Goal: Task Accomplishment & Management: Complete application form

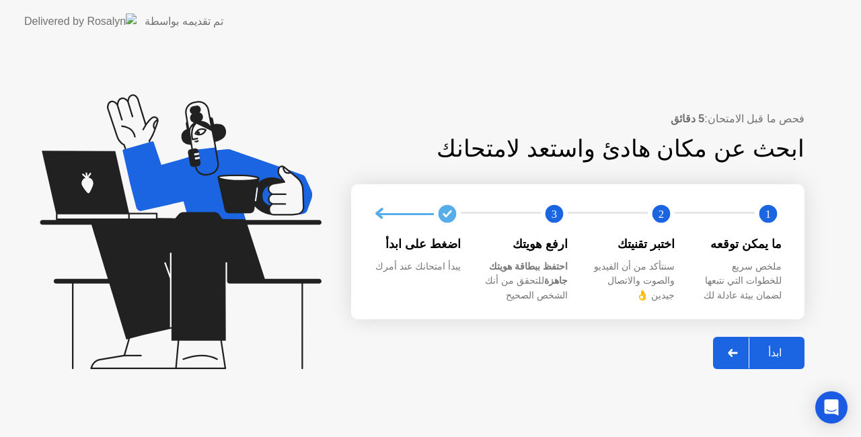
click at [779, 354] on div "ابدأ" at bounding box center [774, 352] width 51 height 13
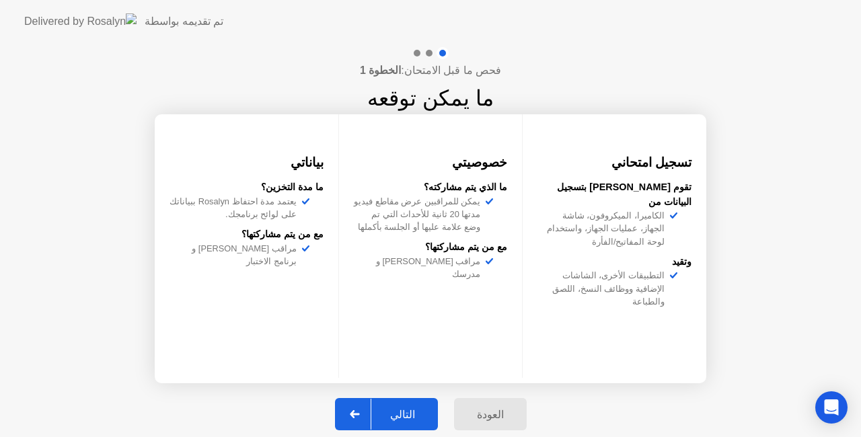
click at [371, 418] on div at bounding box center [355, 414] width 32 height 31
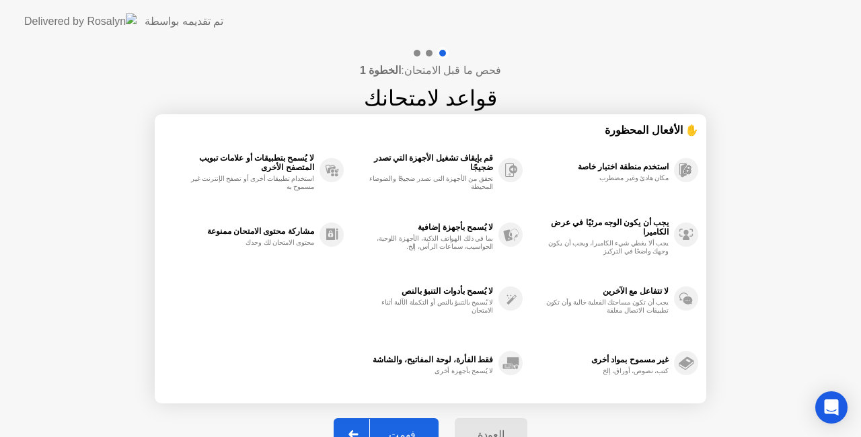
click at [371, 415] on div "العودة فهمت" at bounding box center [430, 434] width 210 height 62
click at [411, 429] on div "فهمت" at bounding box center [402, 434] width 65 height 13
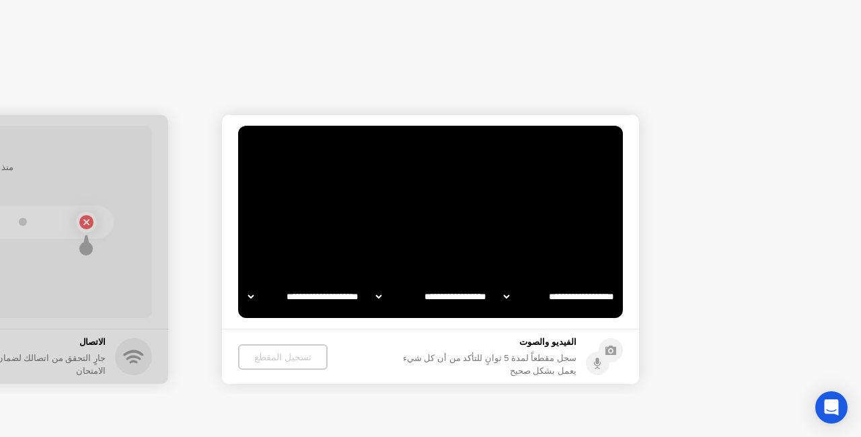
select select "**********"
select select "*******"
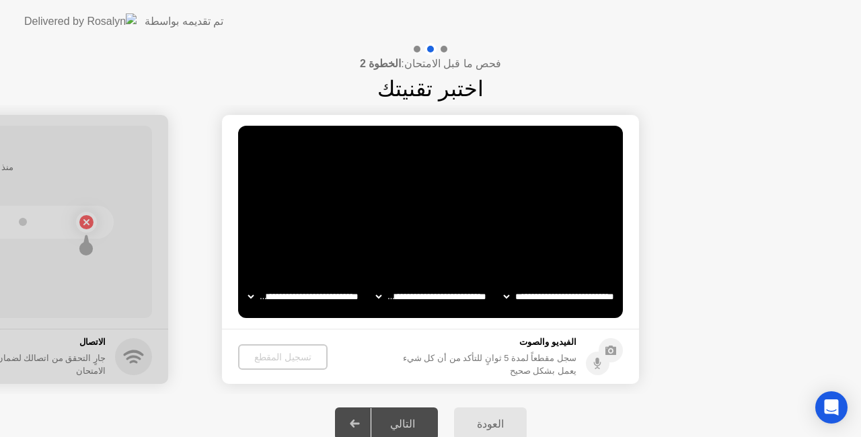
click at [420, 175] on video at bounding box center [430, 222] width 385 height 192
click at [606, 348] on circle at bounding box center [610, 350] width 24 height 24
click at [301, 352] on div "تسجيل المقطع" at bounding box center [282, 357] width 79 height 11
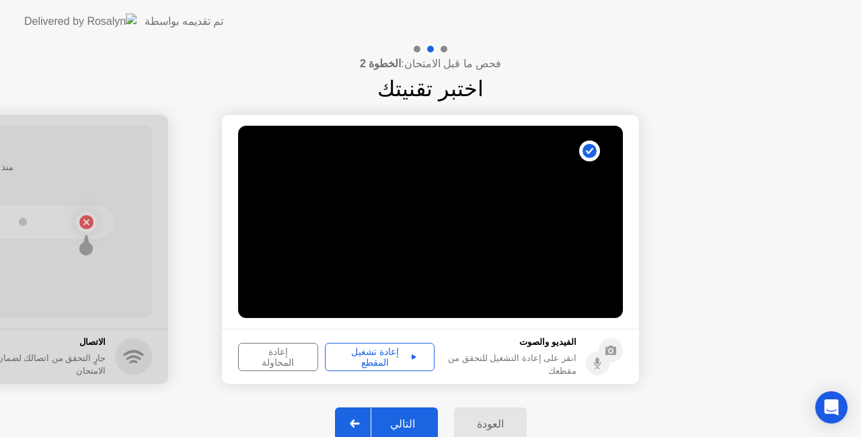
click at [384, 360] on div "إعادة تشغيل المقطع" at bounding box center [379, 357] width 100 height 22
click at [404, 418] on div "التالي" at bounding box center [402, 424] width 63 height 13
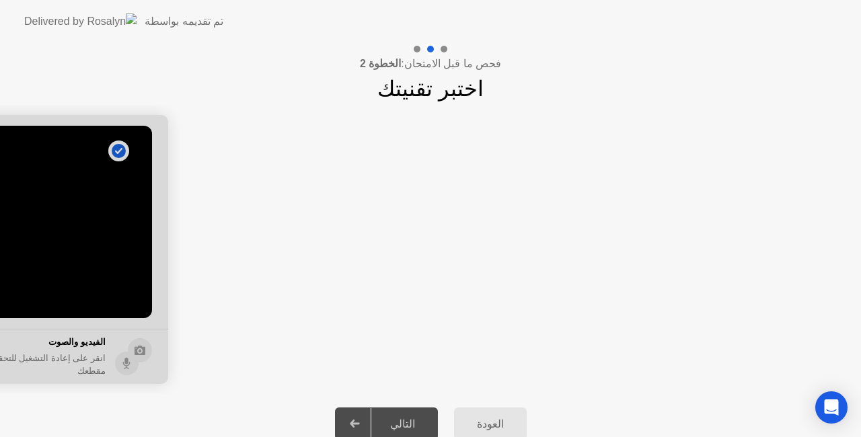
drag, startPoint x: 305, startPoint y: 258, endPoint x: 608, endPoint y: 241, distance: 303.1
click at [607, 241] on app-slider "**********" at bounding box center [430, 249] width 861 height 289
drag, startPoint x: 84, startPoint y: 238, endPoint x: 368, endPoint y: 241, distance: 284.4
click at [358, 422] on icon at bounding box center [355, 424] width 10 height 8
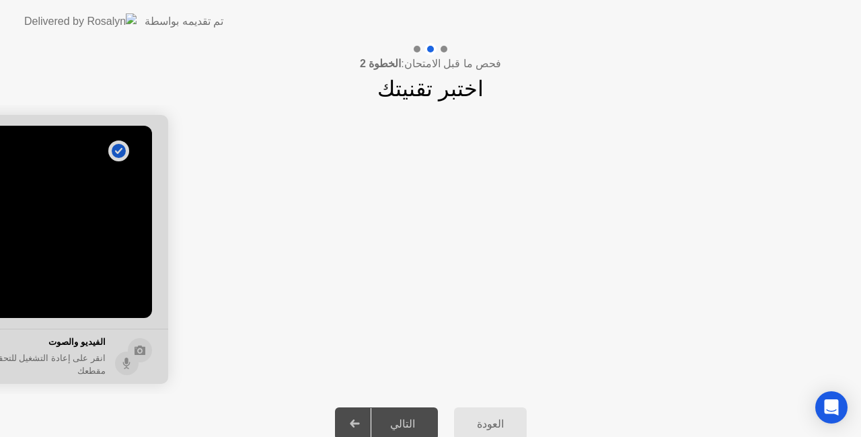
drag, startPoint x: 399, startPoint y: 422, endPoint x: 409, endPoint y: 422, distance: 10.1
click at [403, 422] on div "التالي" at bounding box center [402, 424] width 63 height 13
click at [484, 422] on div "العودة" at bounding box center [490, 424] width 65 height 13
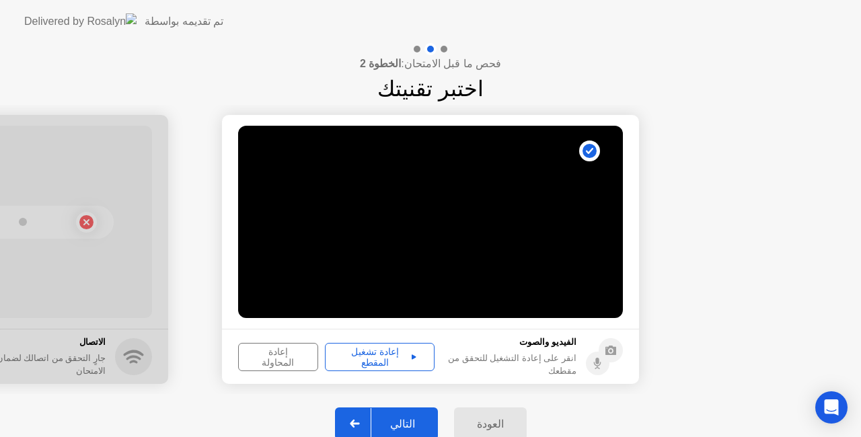
click at [419, 419] on div "التالي" at bounding box center [402, 424] width 63 height 13
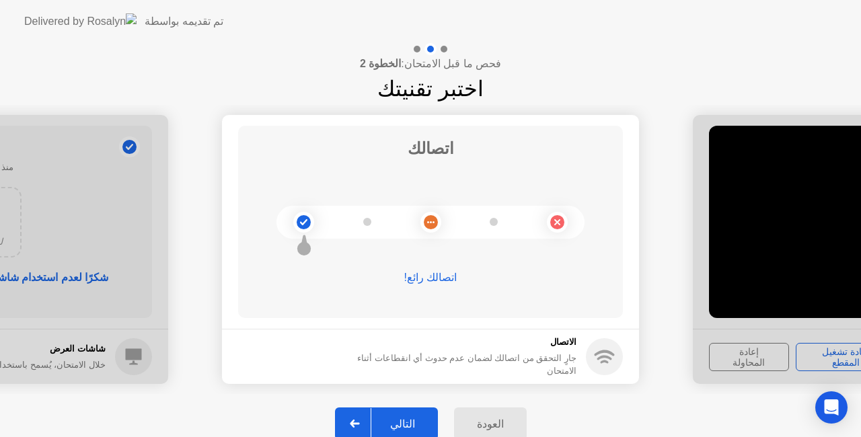
click at [405, 414] on button "التالي" at bounding box center [386, 423] width 103 height 32
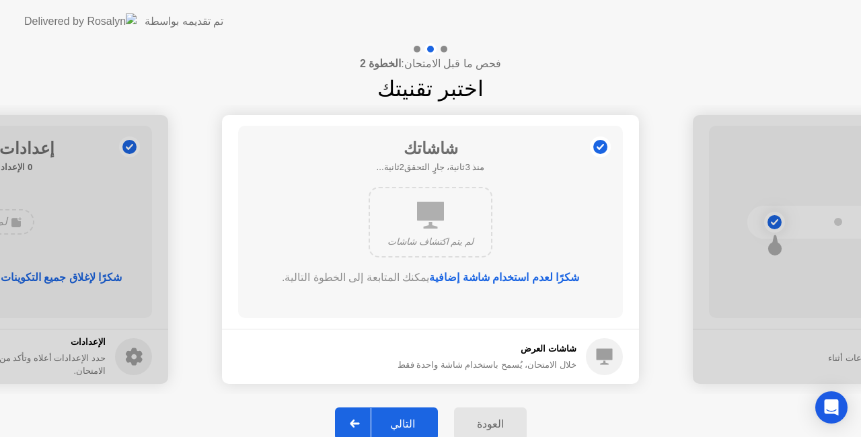
click at [405, 414] on button "التالي" at bounding box center [386, 423] width 103 height 32
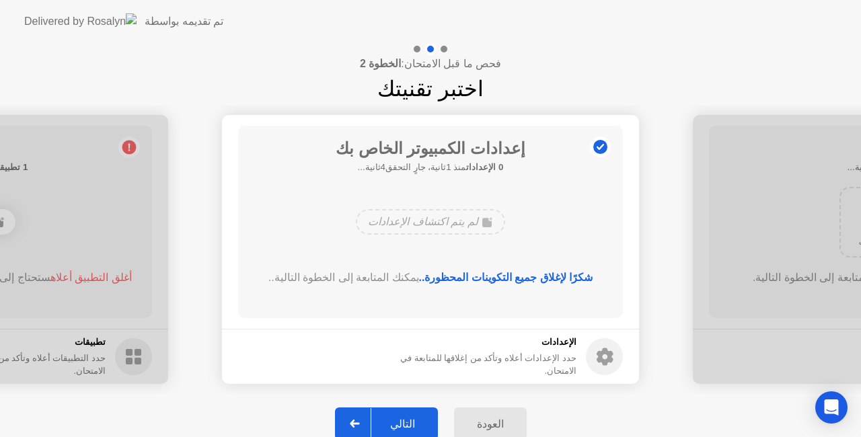
click at [405, 414] on button "التالي" at bounding box center [386, 423] width 103 height 32
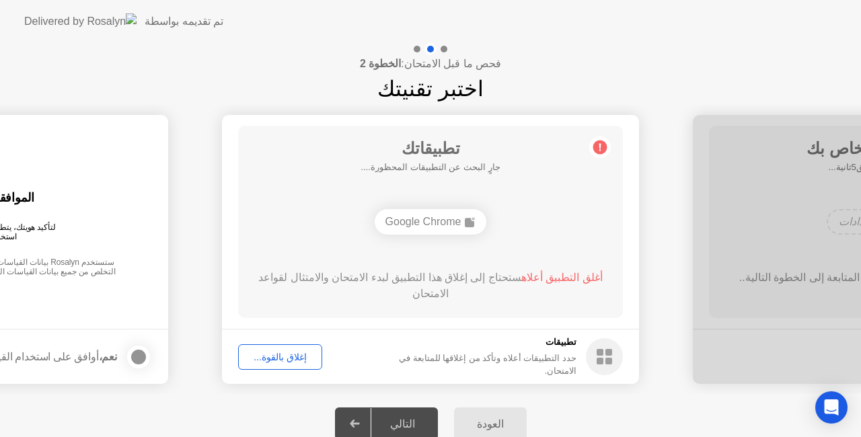
click at [284, 354] on div "إغلاق بالقوة..." at bounding box center [280, 357] width 75 height 11
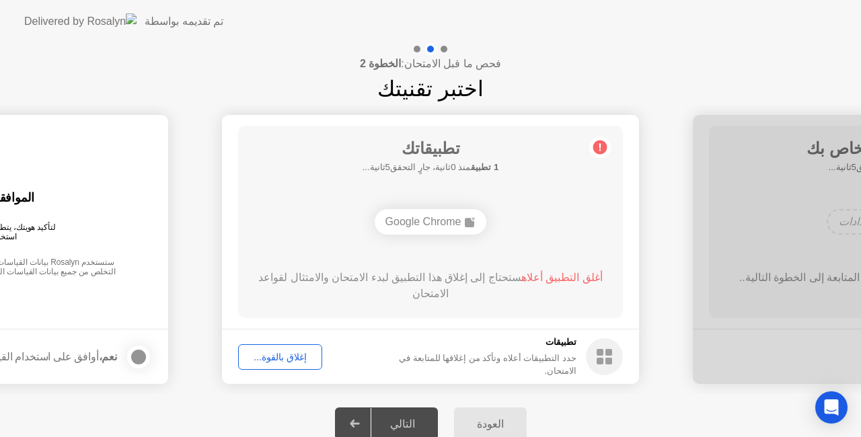
click at [288, 352] on div "إغلاق بالقوة..." at bounding box center [280, 357] width 75 height 11
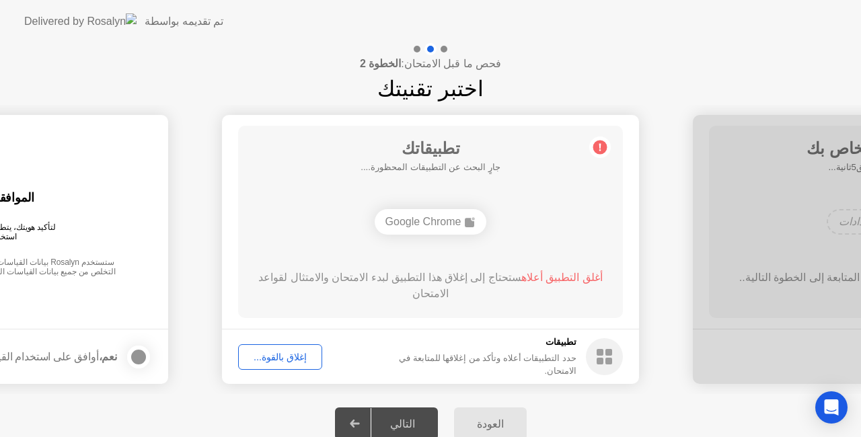
click at [389, 418] on div "التالي" at bounding box center [402, 424] width 63 height 13
click at [285, 352] on div "إغلاق بالقوة..." at bounding box center [280, 357] width 75 height 11
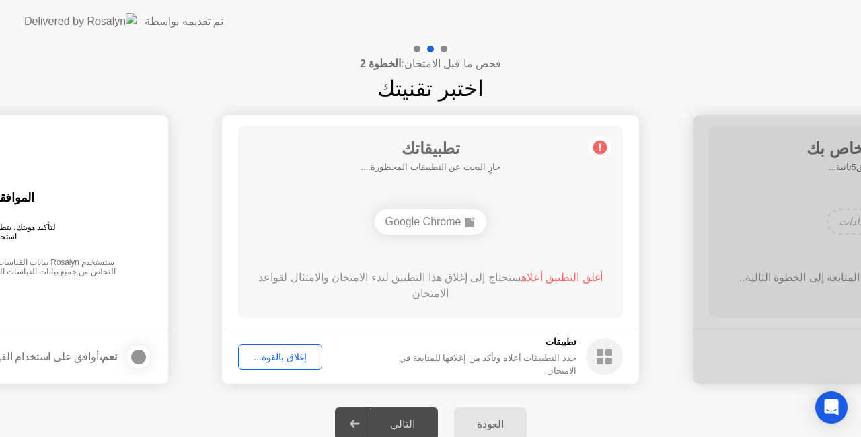
click at [604, 144] on circle at bounding box center [600, 148] width 14 height 14
click at [447, 219] on div "Google Chrome" at bounding box center [431, 222] width 112 height 26
click at [284, 346] on button "إغلاق بالقوة..." at bounding box center [280, 357] width 84 height 26
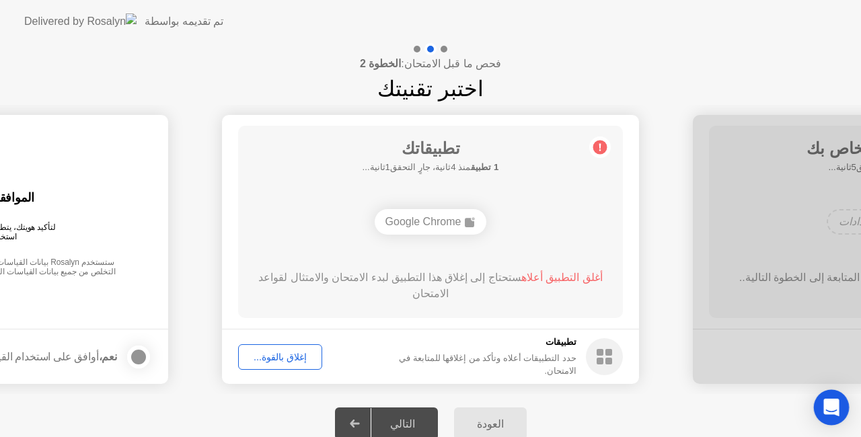
click at [845, 405] on div "Open Intercom Messenger" at bounding box center [832, 408] width 36 height 36
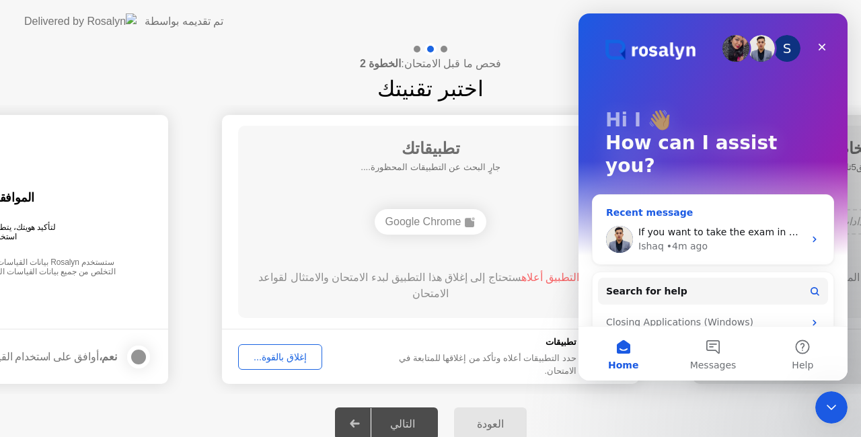
click at [682, 214] on div "If you want to take the exam in English, please contact your testing program an…" at bounding box center [712, 239] width 241 height 50
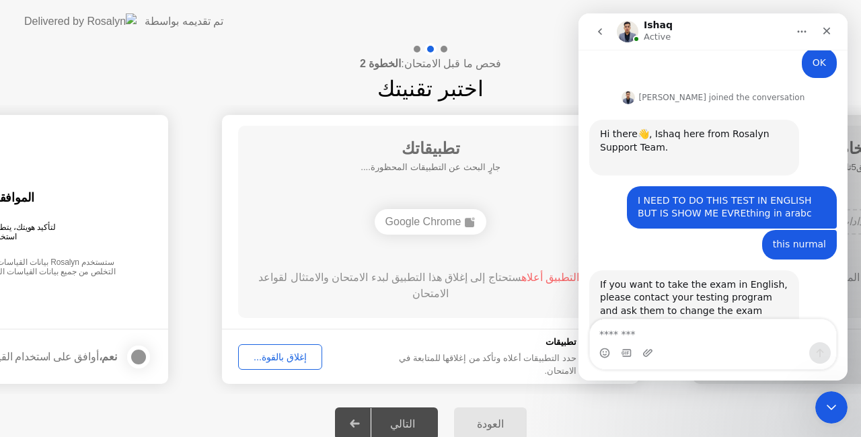
scroll to position [879, 0]
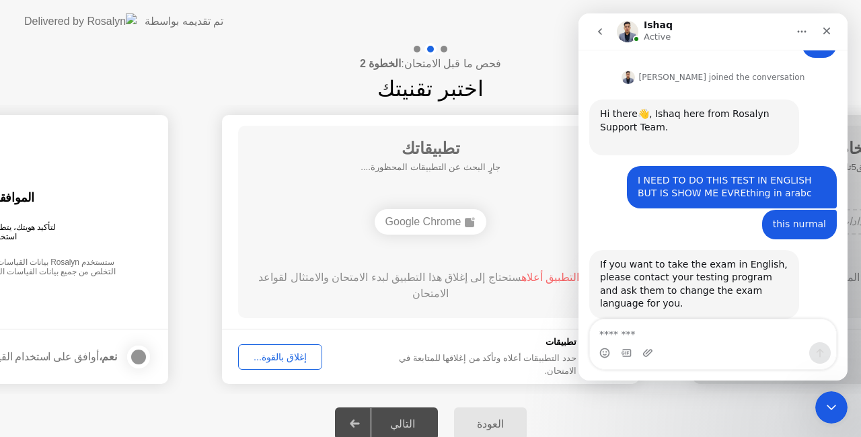
click at [660, 337] on textarea "Message…" at bounding box center [713, 330] width 246 height 23
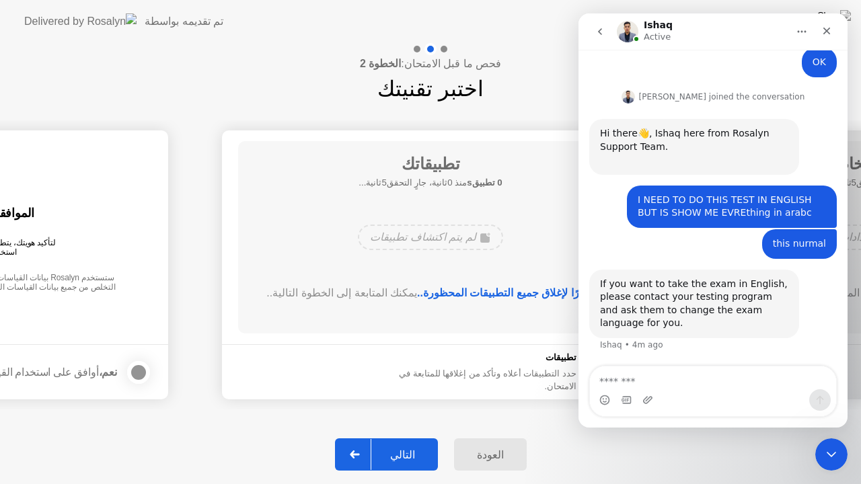
scroll to position [832, 0]
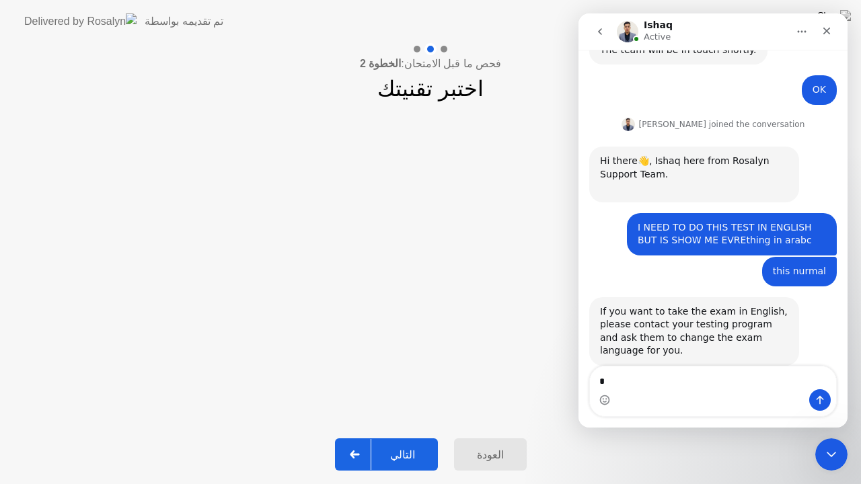
type textarea "**"
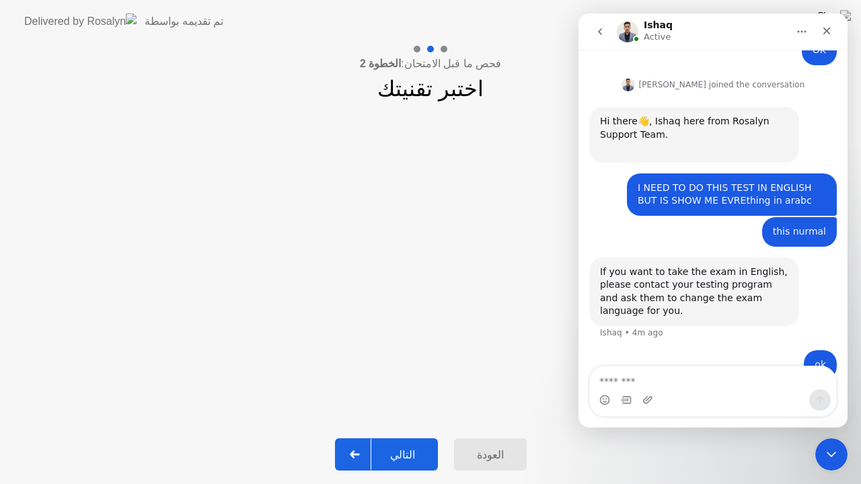
click at [415, 436] on div "التالي" at bounding box center [402, 454] width 63 height 13
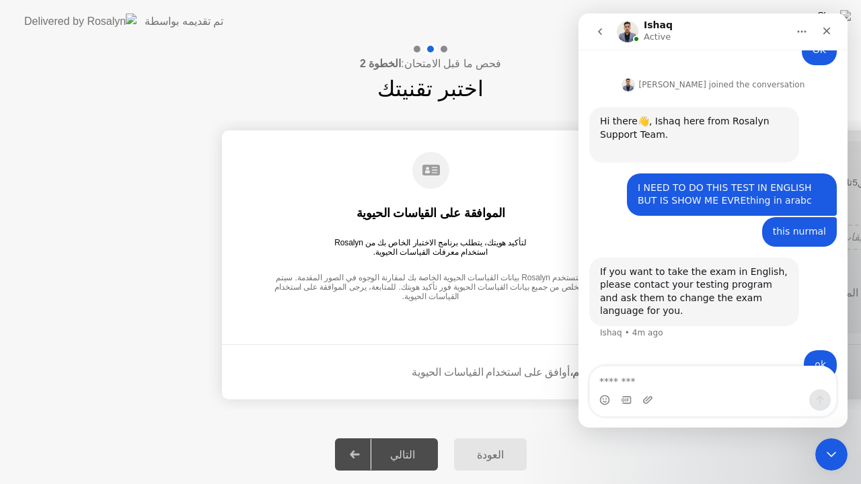
click at [828, 436] on icon "Close Intercom Messenger" at bounding box center [831, 454] width 16 height 16
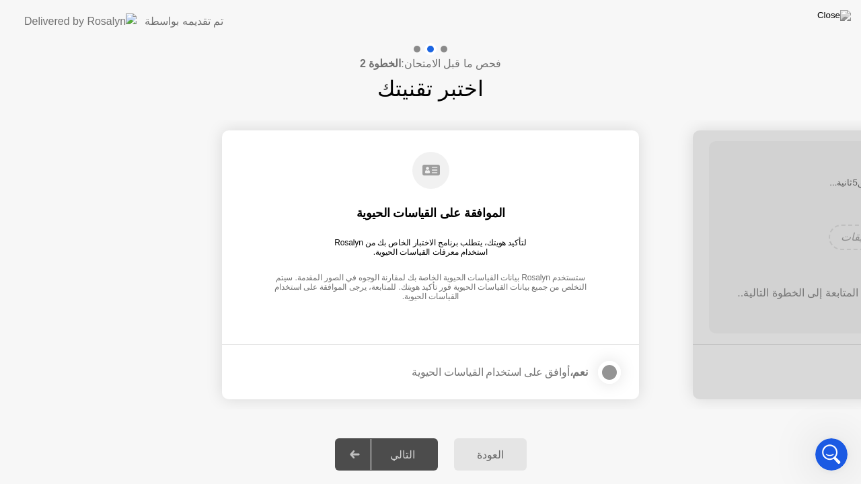
scroll to position [623, 0]
click at [606, 381] on div at bounding box center [609, 372] width 16 height 16
click at [394, 436] on div "التالي" at bounding box center [402, 454] width 63 height 13
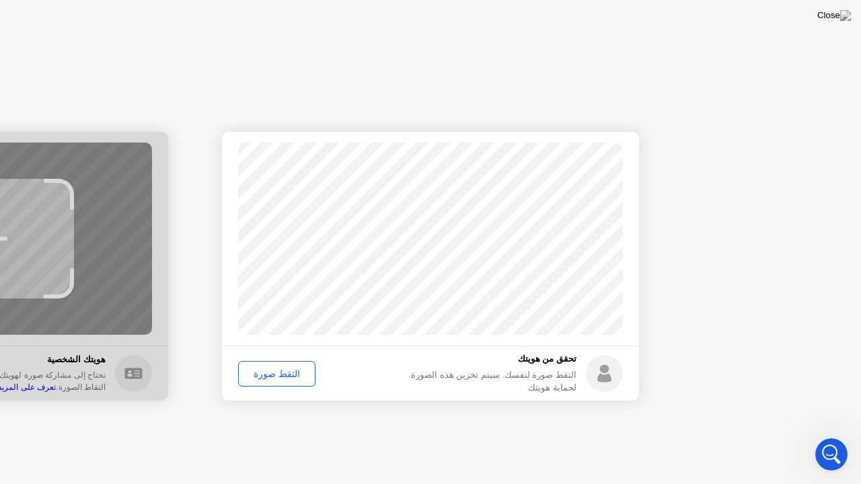
scroll to position [872, 0]
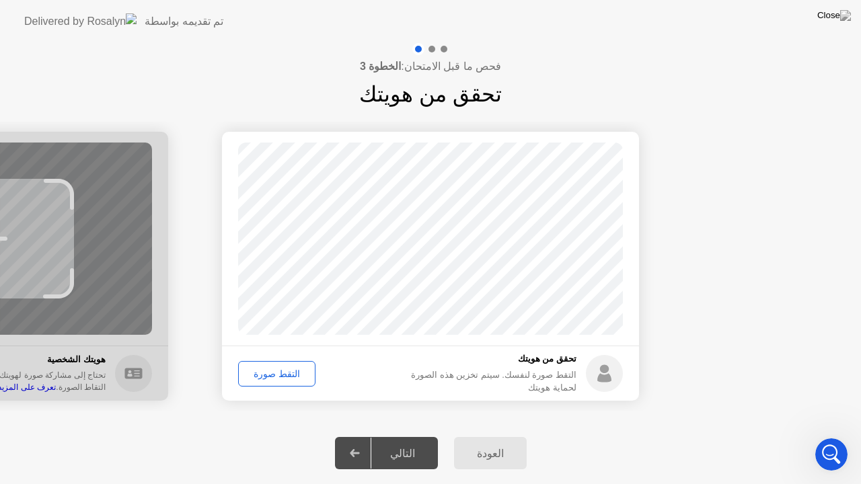
click at [378, 436] on div "التالي" at bounding box center [402, 453] width 63 height 13
click at [289, 373] on div "التقط صورة" at bounding box center [277, 373] width 68 height 11
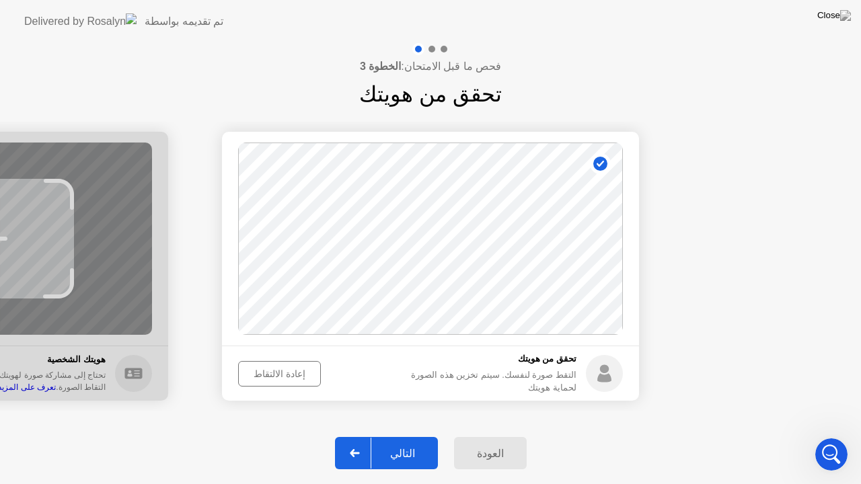
click at [393, 436] on div "التالي" at bounding box center [402, 453] width 63 height 13
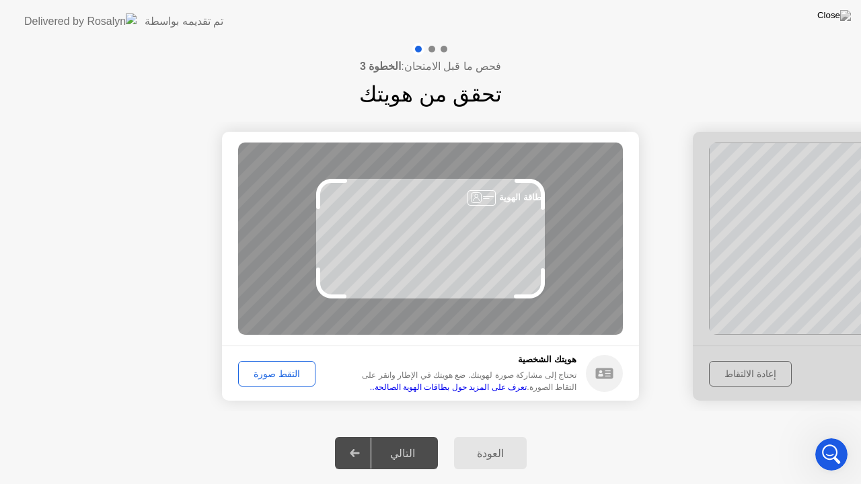
click at [282, 364] on button "التقط صورة" at bounding box center [276, 374] width 77 height 26
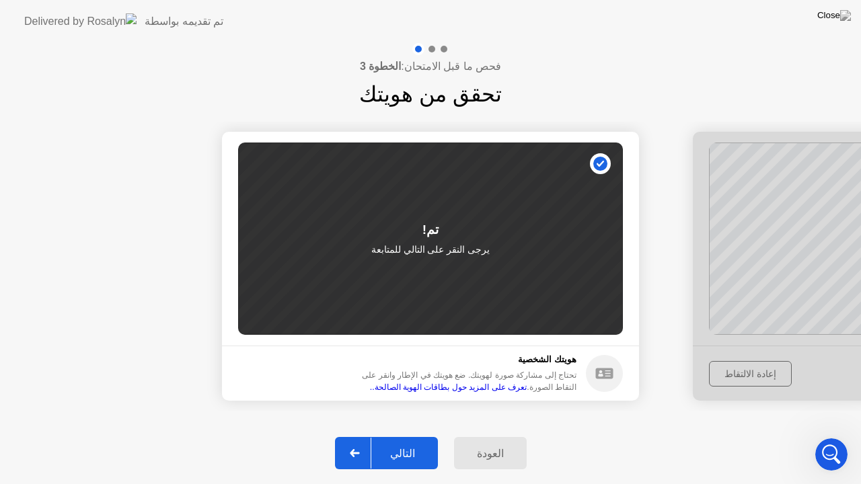
click at [397, 436] on div "التالي" at bounding box center [402, 453] width 63 height 13
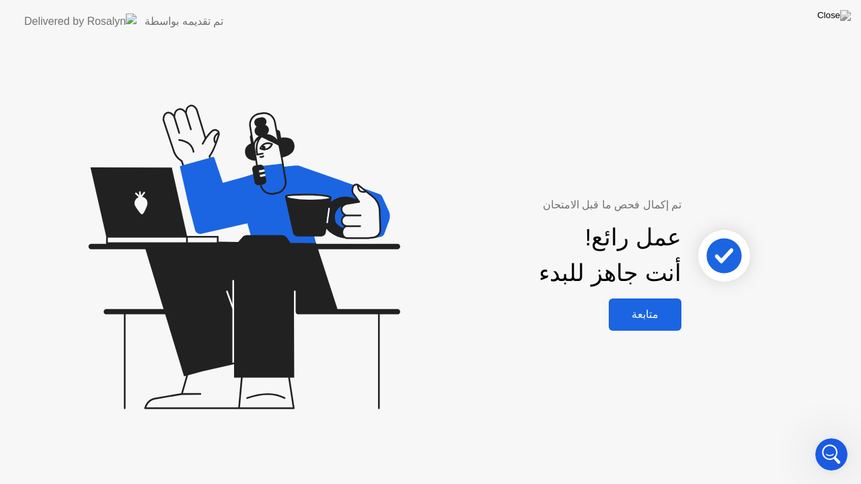
click at [635, 318] on div "متابعة" at bounding box center [645, 314] width 65 height 13
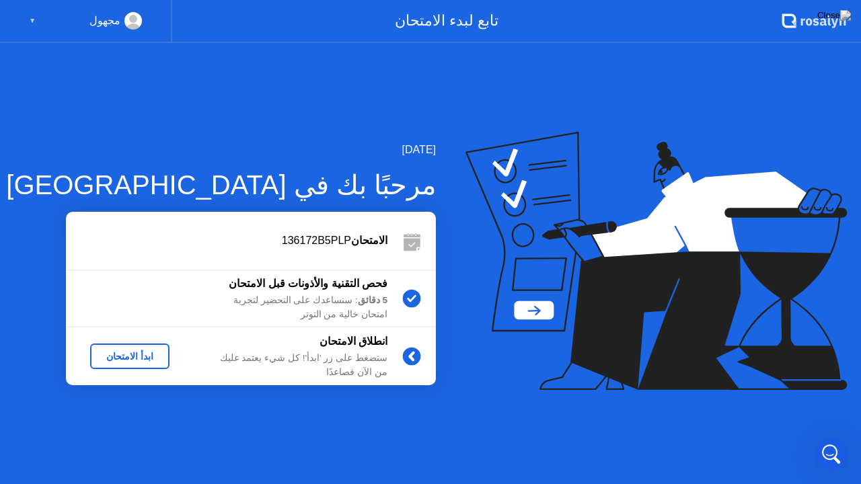
click at [124, 359] on div "ابدأ الامتحان" at bounding box center [129, 356] width 69 height 11
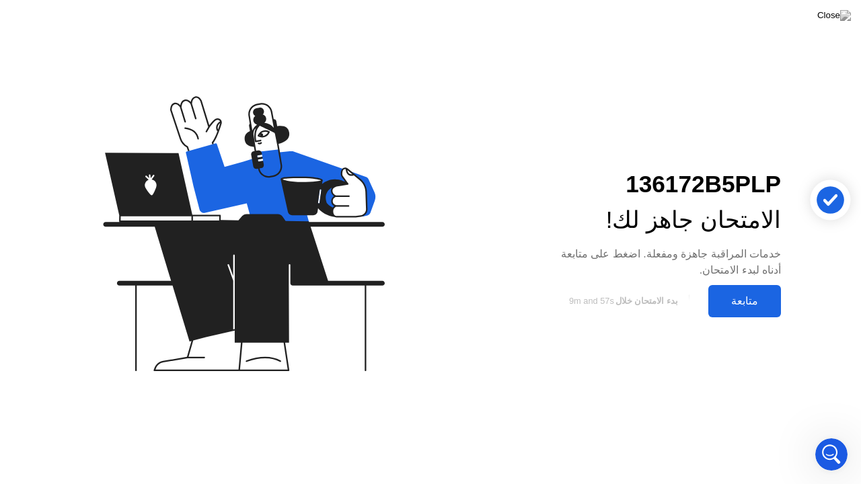
click at [719, 305] on div "متابعة" at bounding box center [744, 301] width 65 height 13
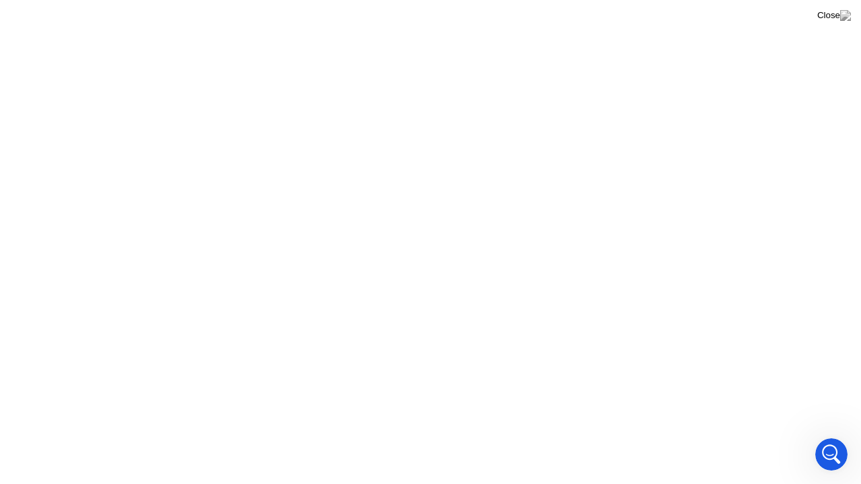
scroll to position [829, 0]
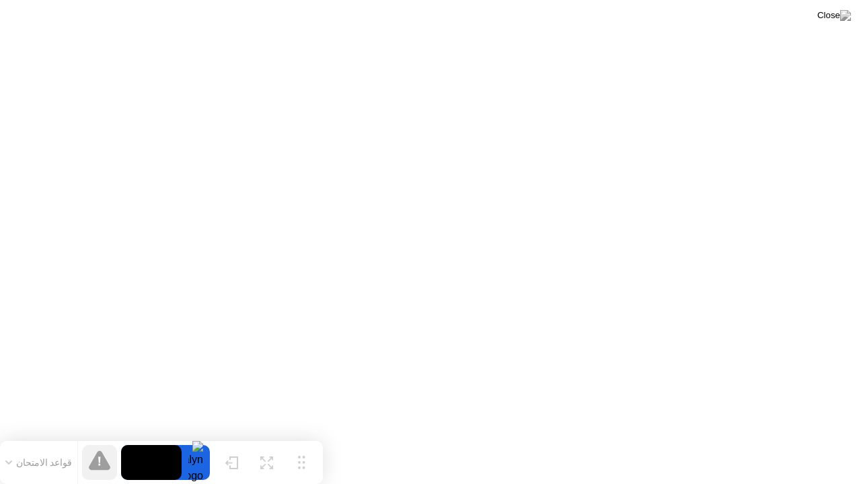
drag, startPoint x: 567, startPoint y: 459, endPoint x: 132, endPoint y: 474, distance: 435.3
click at [132, 436] on div "تحريك تكبير إخفاء قواعد الامتحان" at bounding box center [161, 462] width 323 height 43
click at [235, 436] on div "إخفاء" at bounding box center [231, 473] width 16 height 9
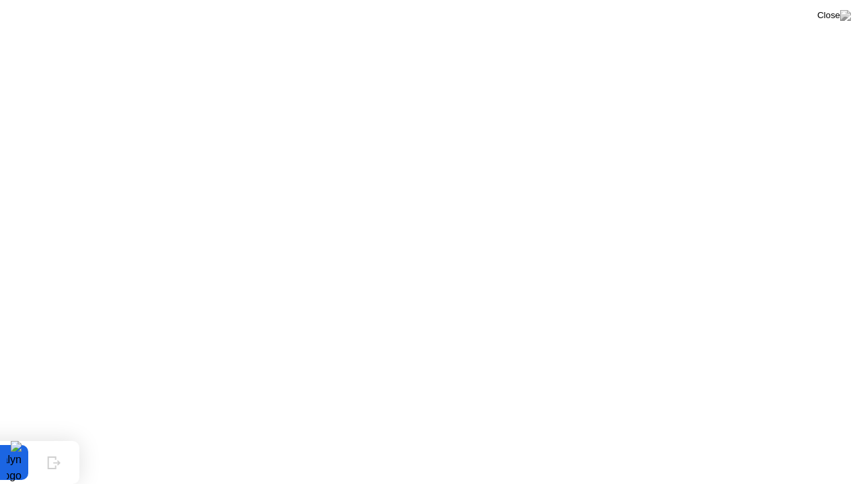
click at [55, 436] on icon at bounding box center [51, 457] width 7 height 11
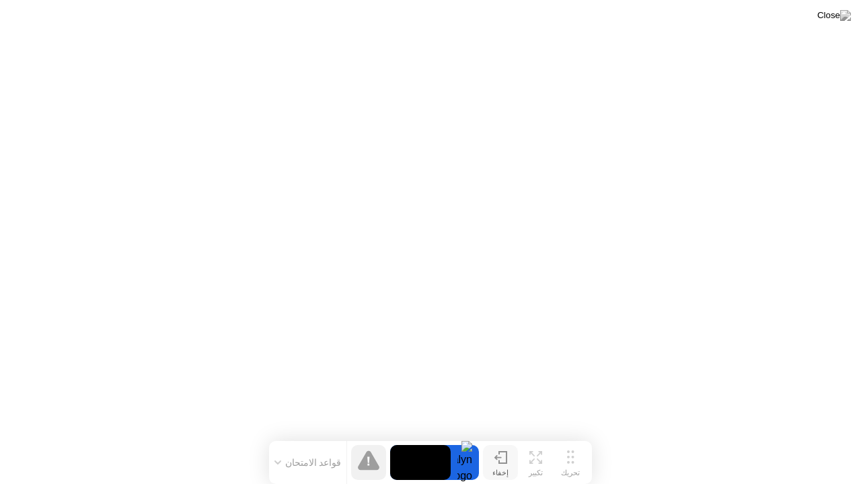
click at [503, 436] on div "إخفاء" at bounding box center [500, 473] width 16 height 9
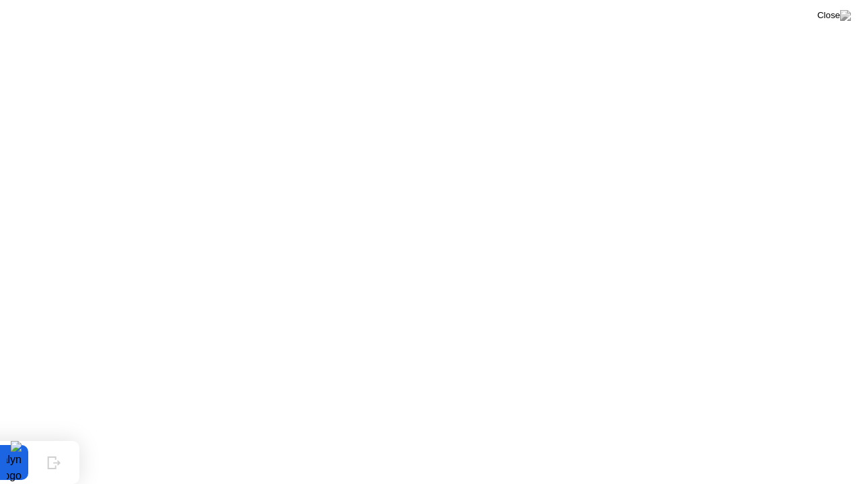
click at [54, 436] on icon at bounding box center [53, 463] width 13 height 13
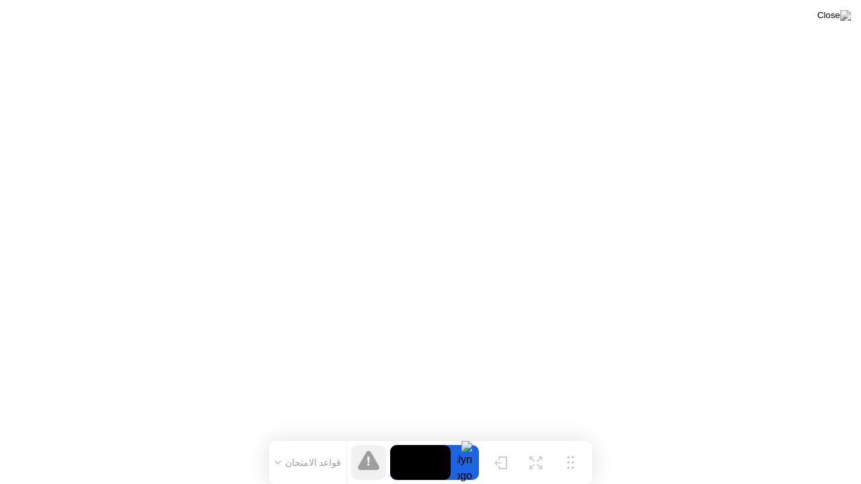
click at [291, 436] on button "قواعد الامتحان" at bounding box center [307, 463] width 75 height 12
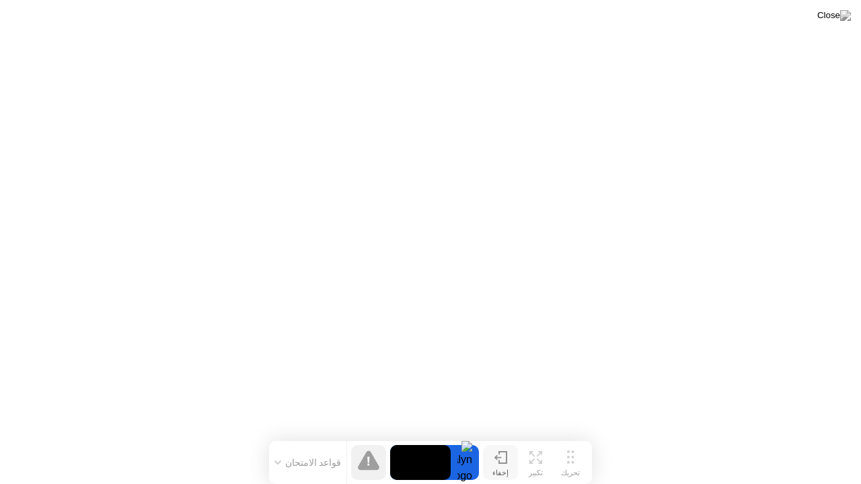
click at [508, 436] on button "إخفاء" at bounding box center [500, 462] width 35 height 35
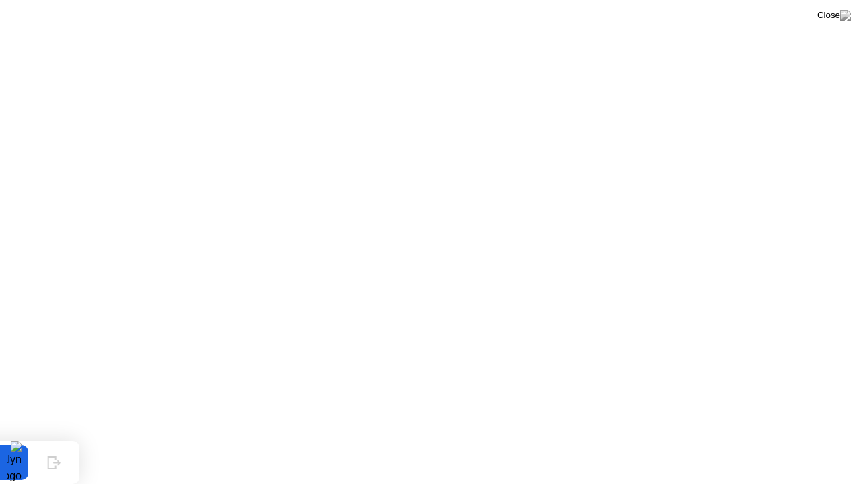
click at [56, 436] on icon at bounding box center [53, 463] width 13 height 13
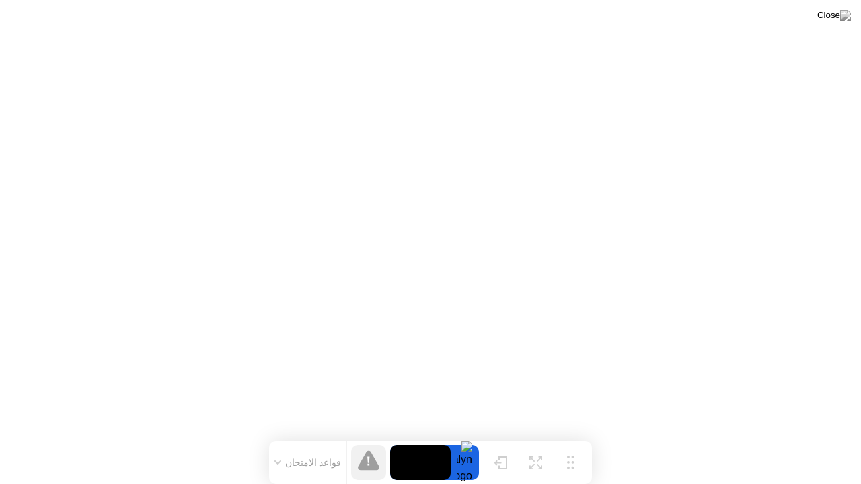
drag, startPoint x: 277, startPoint y: 458, endPoint x: 285, endPoint y: 464, distance: 10.1
click at [285, 436] on button "قواعد الامتحان" at bounding box center [307, 463] width 75 height 12
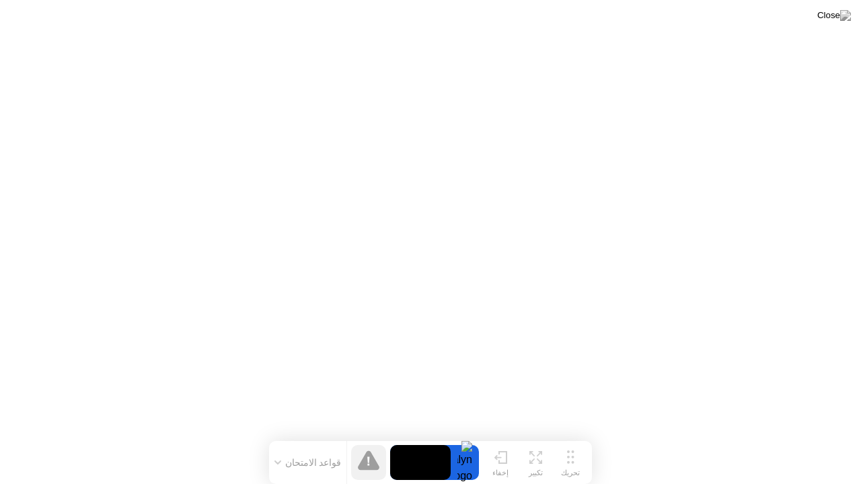
click at [501, 436] on icon at bounding box center [500, 457] width 13 height 13
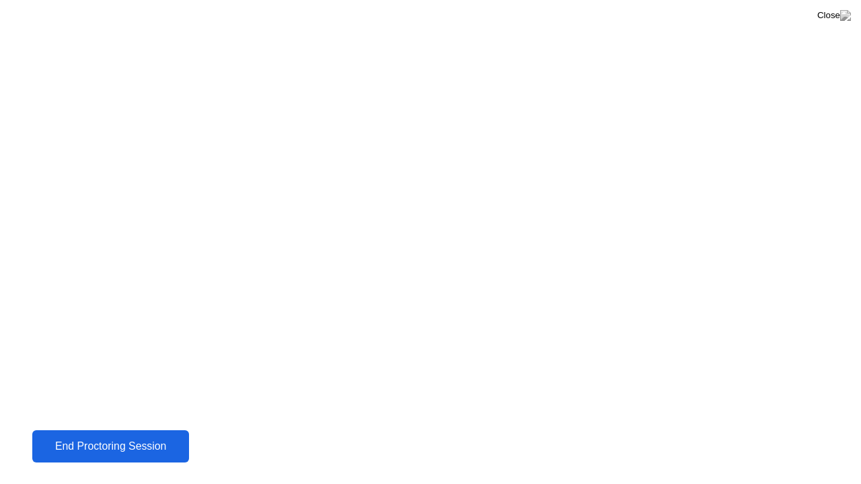
click at [132, 436] on div "End Proctoring Session" at bounding box center [110, 446] width 149 height 12
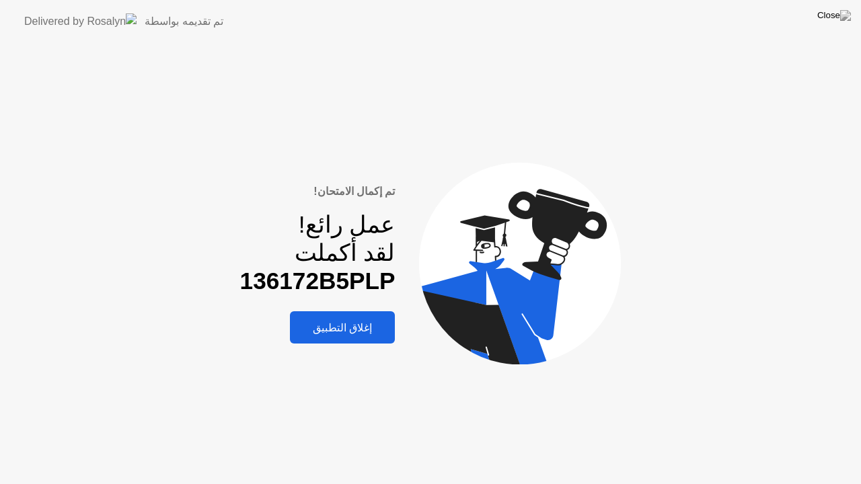
click at [340, 332] on div "إغلاق التطبيق" at bounding box center [342, 327] width 97 height 13
